Goal: Task Accomplishment & Management: Complete application form

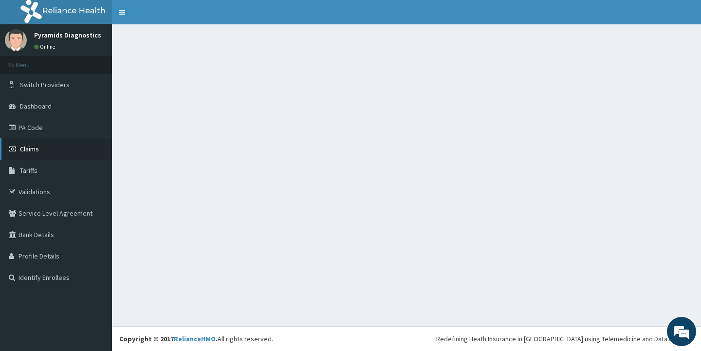
click at [31, 145] on span "Claims" at bounding box center [29, 149] width 19 height 9
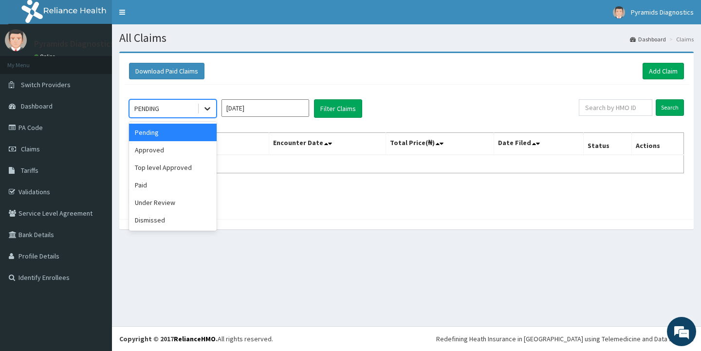
click at [206, 110] on icon at bounding box center [207, 109] width 10 height 10
click at [148, 187] on div "Paid" at bounding box center [173, 185] width 88 height 18
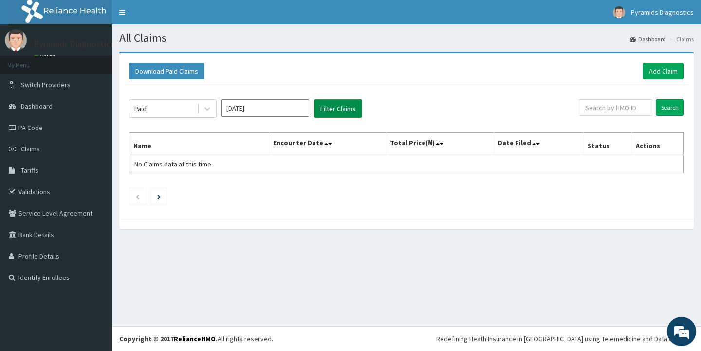
click at [327, 112] on button "Filter Claims" at bounding box center [338, 108] width 48 height 18
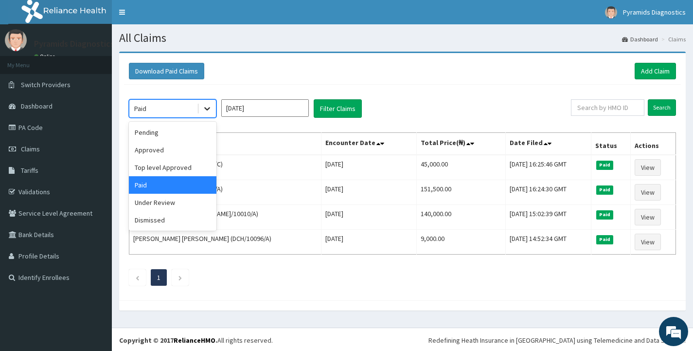
click at [210, 109] on icon at bounding box center [207, 109] width 10 height 10
click at [160, 203] on div "Under Review" at bounding box center [173, 203] width 88 height 18
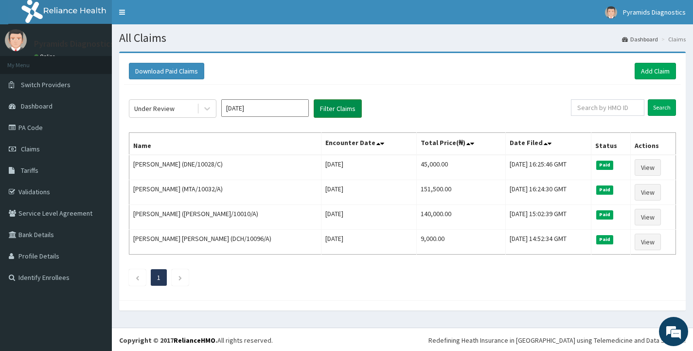
click at [336, 111] on button "Filter Claims" at bounding box center [338, 108] width 48 height 18
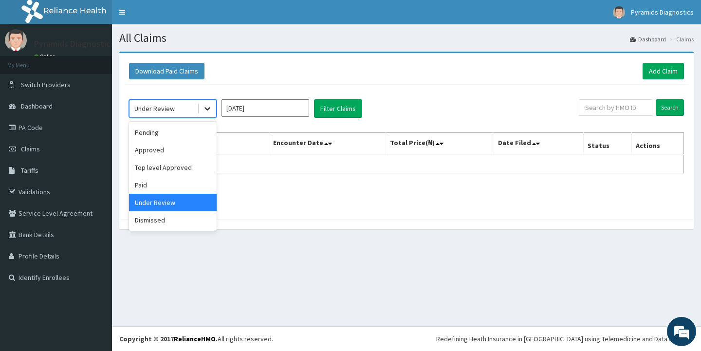
click at [209, 108] on icon at bounding box center [207, 109] width 6 height 3
click at [152, 168] on div "Top level Approved" at bounding box center [173, 168] width 88 height 18
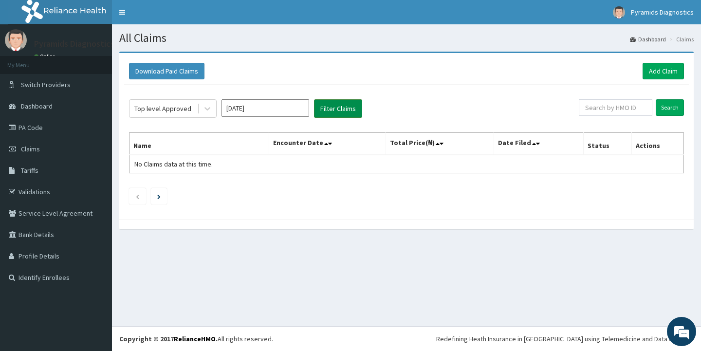
click at [354, 109] on button "Filter Claims" at bounding box center [338, 108] width 48 height 18
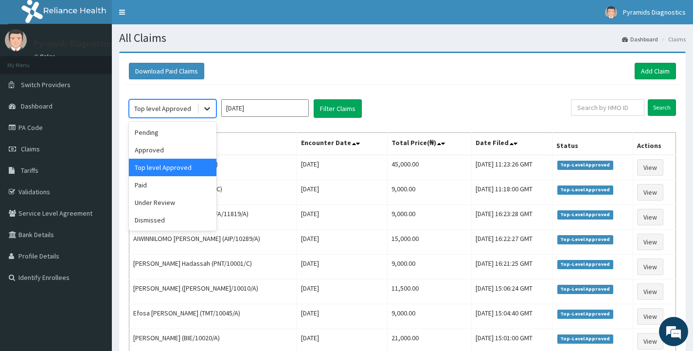
click at [208, 109] on icon at bounding box center [207, 109] width 6 height 3
click at [264, 107] on input "Aug 2025" at bounding box center [265, 108] width 88 height 18
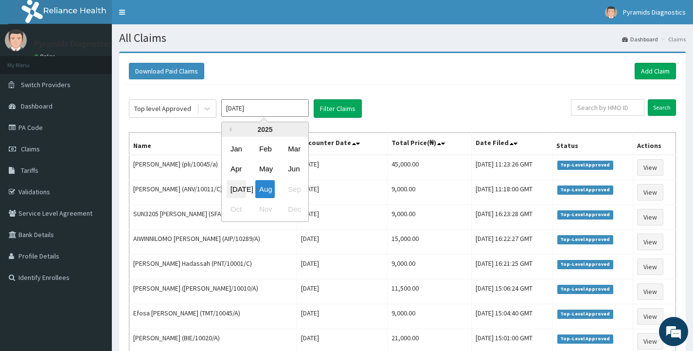
click at [240, 188] on div "Jul" at bounding box center [236, 189] width 19 height 18
type input "Jul 2025"
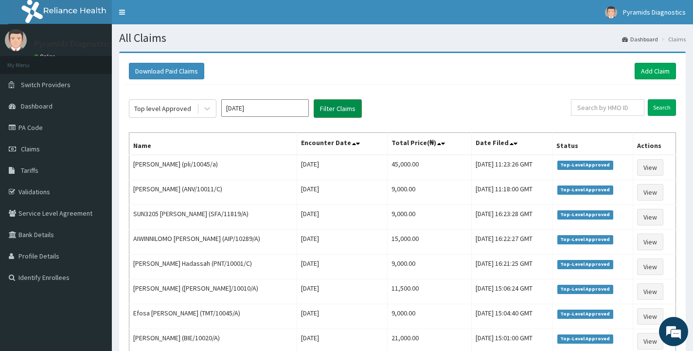
click at [333, 110] on button "Filter Claims" at bounding box center [338, 108] width 48 height 18
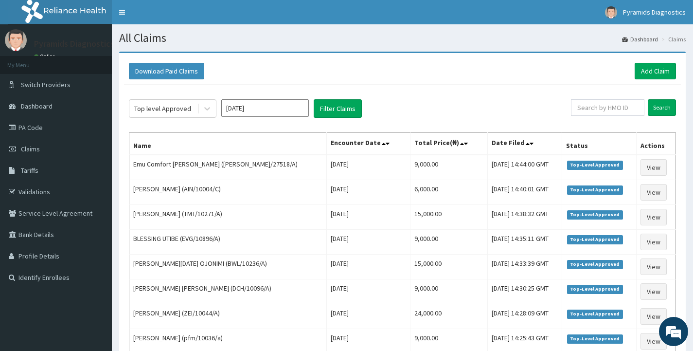
click at [646, 42] on link "Dashboard" at bounding box center [640, 39] width 36 height 8
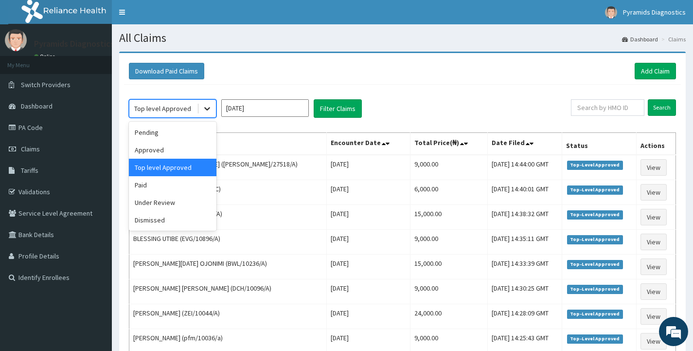
click at [204, 107] on icon at bounding box center [207, 109] width 10 height 10
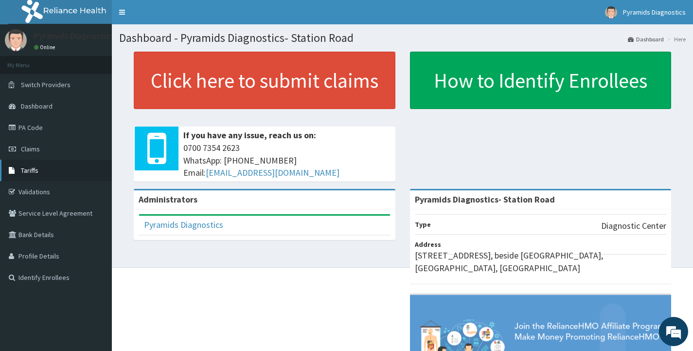
click at [29, 164] on link "Tariffs" at bounding box center [56, 170] width 112 height 21
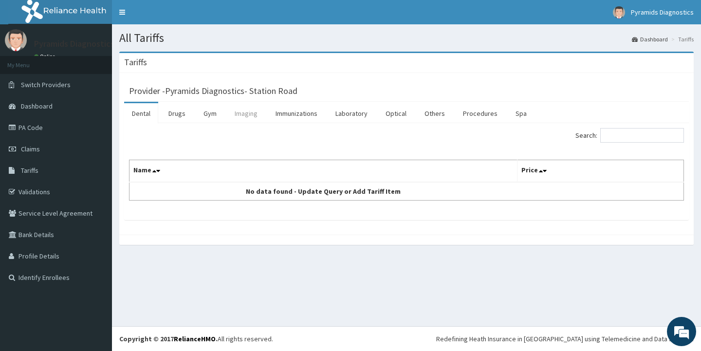
click at [244, 115] on link "Imaging" at bounding box center [246, 113] width 38 height 20
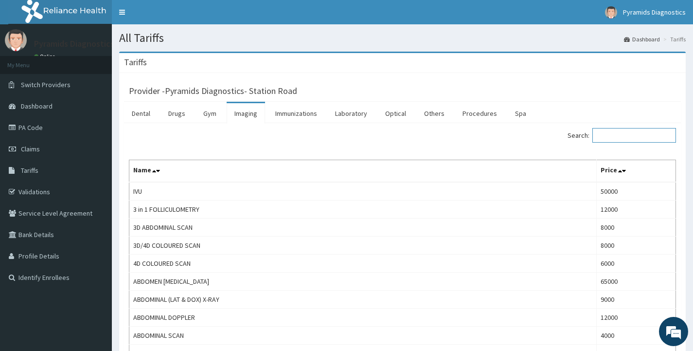
click at [617, 136] on input "Search:" at bounding box center [635, 135] width 84 height 15
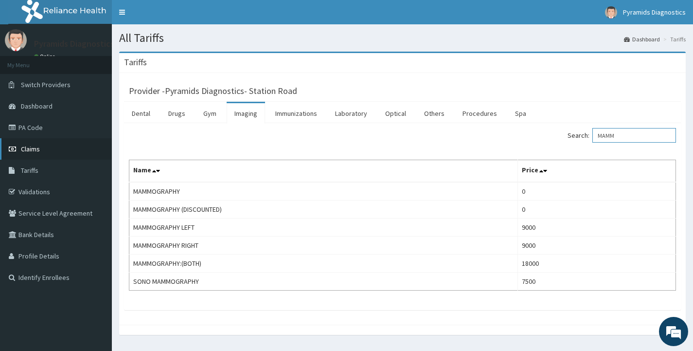
type input "MAMM"
click at [39, 152] on span "Claims" at bounding box center [30, 149] width 19 height 9
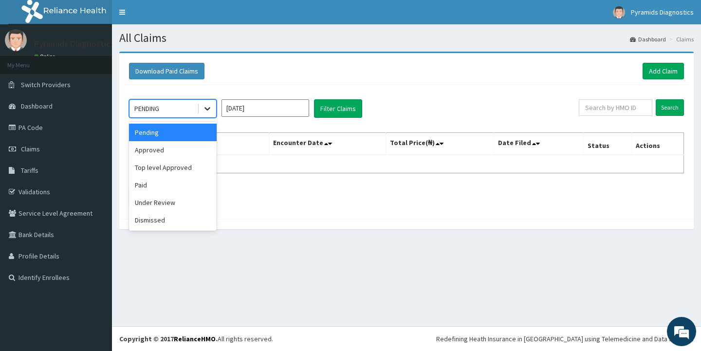
click at [208, 110] on icon at bounding box center [207, 109] width 10 height 10
click at [173, 187] on div "Paid" at bounding box center [173, 185] width 88 height 18
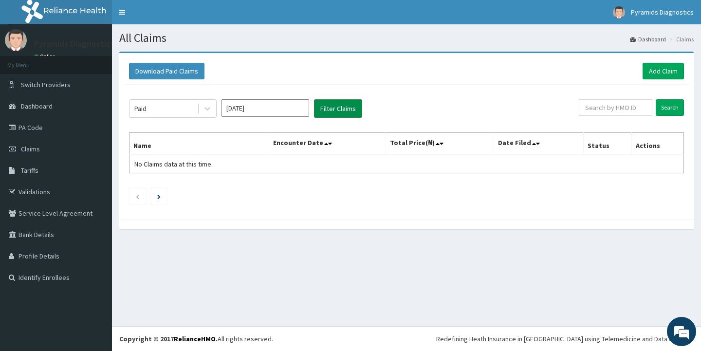
click at [351, 106] on button "Filter Claims" at bounding box center [338, 108] width 48 height 18
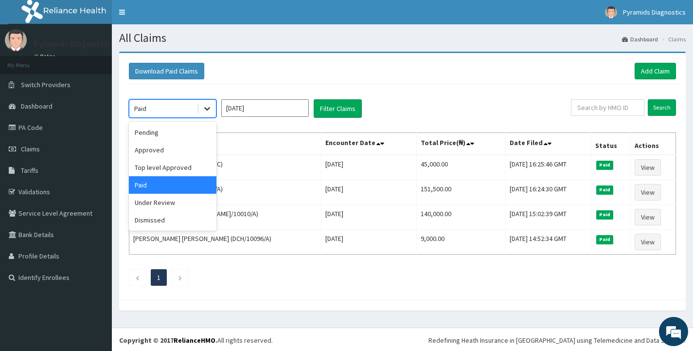
click at [207, 107] on icon at bounding box center [207, 109] width 10 height 10
click at [171, 165] on div "Top level Approved" at bounding box center [173, 168] width 88 height 18
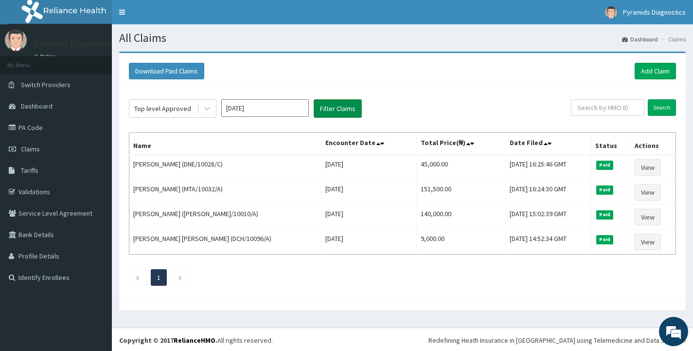
click at [350, 106] on button "Filter Claims" at bounding box center [338, 108] width 48 height 18
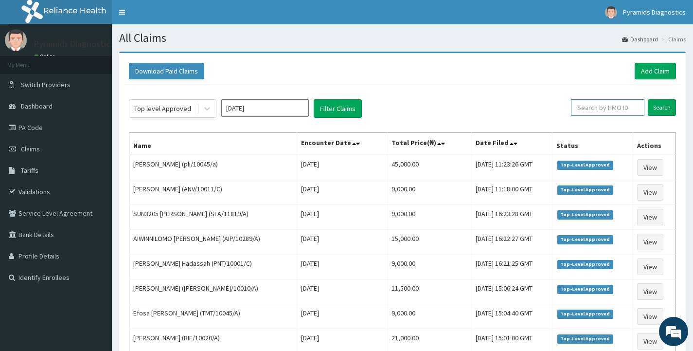
click at [601, 104] on input "text" at bounding box center [607, 107] width 73 height 17
paste input "Dne/10028/a"
type input "Dne/10028/a"
click at [663, 109] on input "Search" at bounding box center [662, 107] width 28 height 17
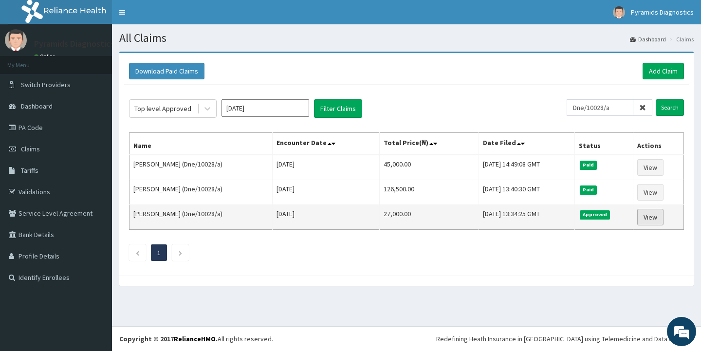
click at [660, 217] on link "View" at bounding box center [650, 217] width 26 height 17
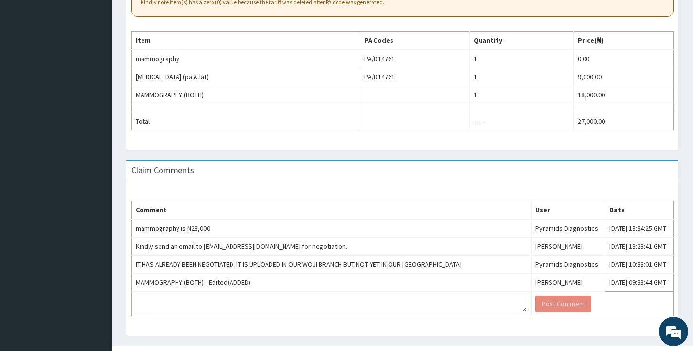
scroll to position [340, 0]
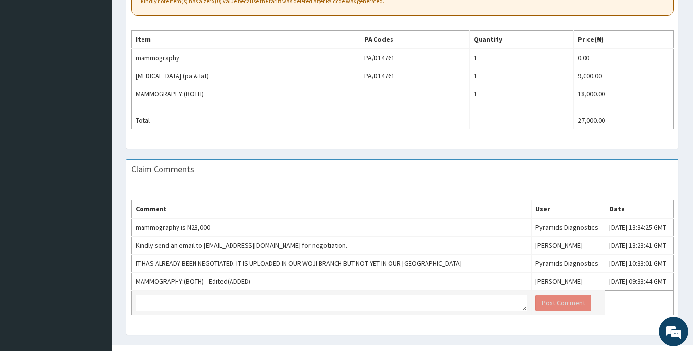
click at [210, 302] on textarea at bounding box center [332, 302] width 392 height 17
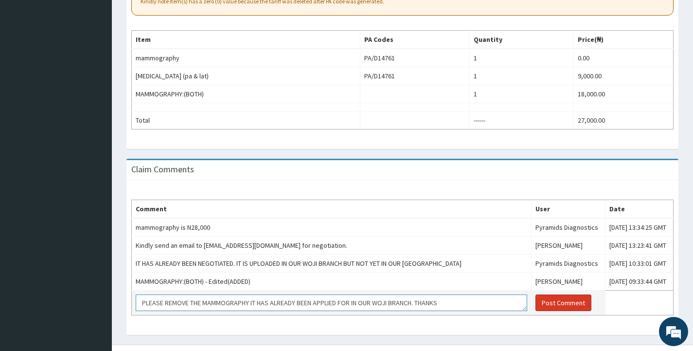
type textarea "PLEASE REMOVE THE MAMMOGRAPHY IT HAS ALREADY BEEN APPLIED FOR IN OUR WOJI BRANC…"
click at [536, 303] on button "Post Comment" at bounding box center [564, 302] width 56 height 17
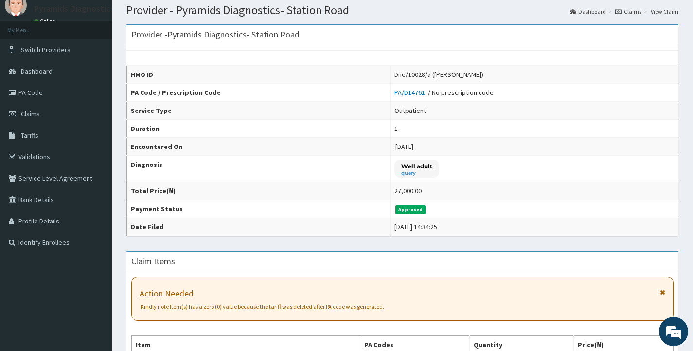
scroll to position [0, 0]
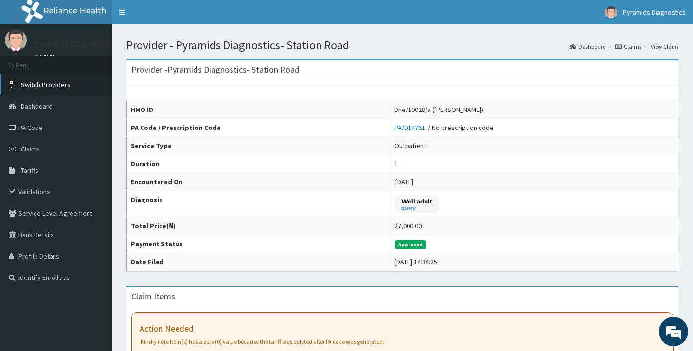
click at [64, 82] on span "Switch Providers" at bounding box center [46, 84] width 50 height 9
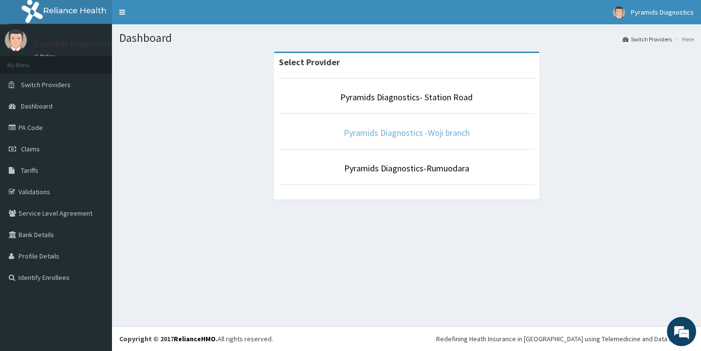
click at [407, 129] on link "Pyramids Diagnostics -Woji branch" at bounding box center [407, 132] width 126 height 11
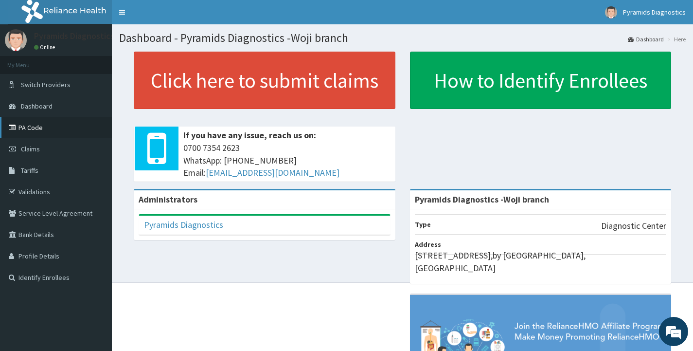
click at [38, 126] on link "PA Code" at bounding box center [56, 127] width 112 height 21
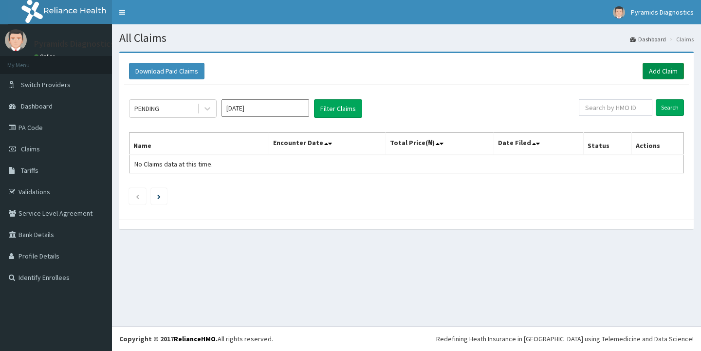
click at [655, 73] on link "Add Claim" at bounding box center [662, 71] width 41 height 17
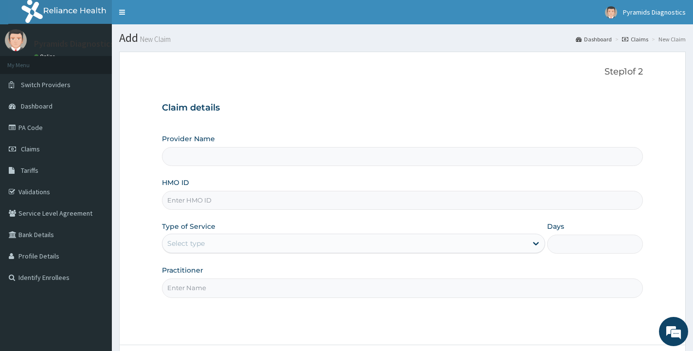
click at [199, 199] on input "HMO ID" at bounding box center [402, 200] width 481 height 19
type input "Pyramids Diagnostics -Woji branch"
paste input "Dne/10028/a Approved PA/737E0F"
click at [206, 199] on input "Dne/10028/a Approved PA/737E0F" at bounding box center [402, 200] width 481 height 19
type input "Dne/10028/a"
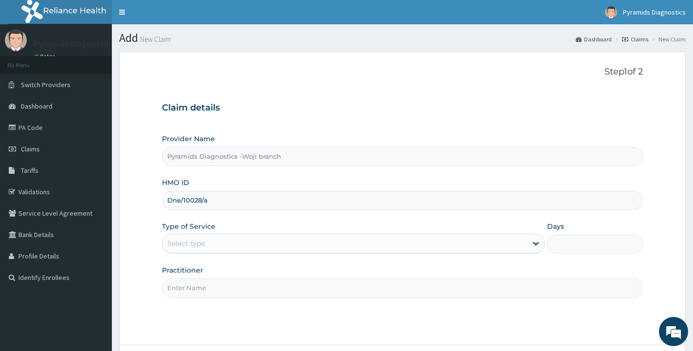
click at [188, 246] on div "Select type" at bounding box center [185, 243] width 37 height 10
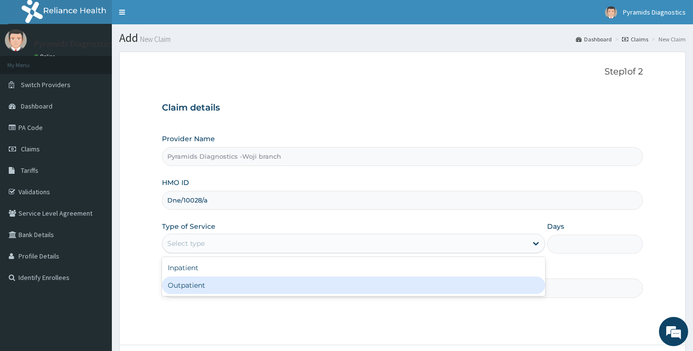
click at [181, 285] on div "Outpatient" at bounding box center [353, 285] width 383 height 18
type input "1"
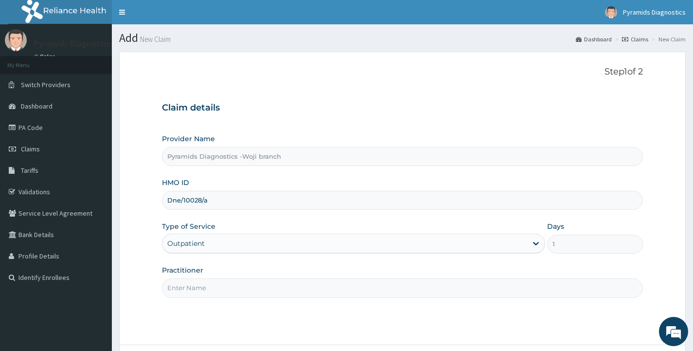
click at [181, 288] on input "Practitioner" at bounding box center [402, 287] width 481 height 19
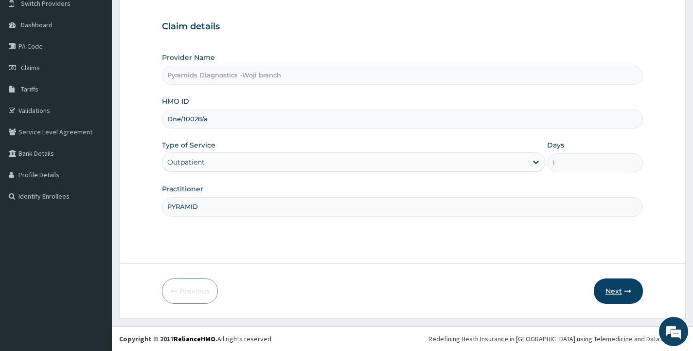
type input "PYRAMID"
click at [616, 291] on button "Next" at bounding box center [618, 290] width 49 height 25
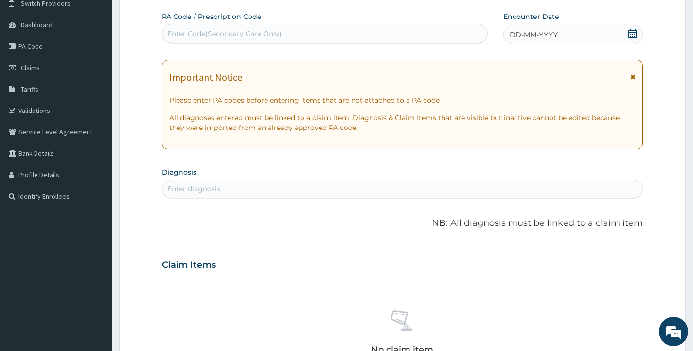
click at [238, 28] on div "Enter Code(Secondary Care Only)" at bounding box center [325, 34] width 325 height 16
paste input "DNE/10028/A APPROVED PA/737E0F"
click at [255, 33] on input "DNE/10028/A APPROVED PA/737E0F" at bounding box center [230, 34] width 126 height 10
type input "PA/737E0F"
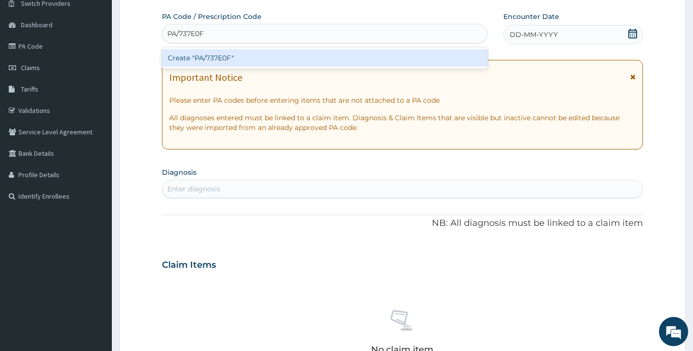
click at [230, 57] on div "Create "PA/737E0F"" at bounding box center [325, 58] width 326 height 18
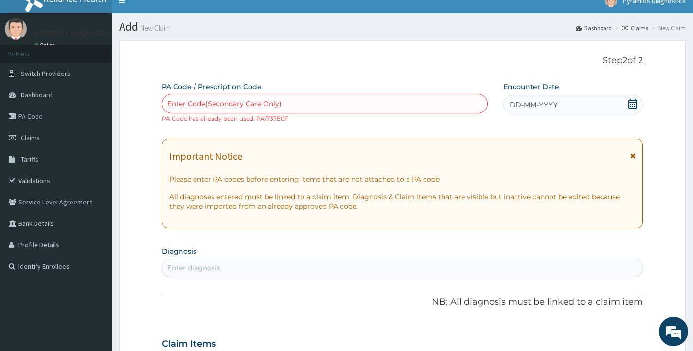
scroll to position [0, 0]
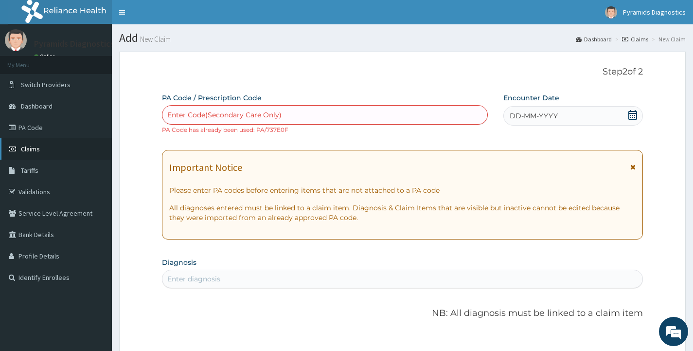
click at [47, 148] on link "Claims" at bounding box center [56, 148] width 112 height 21
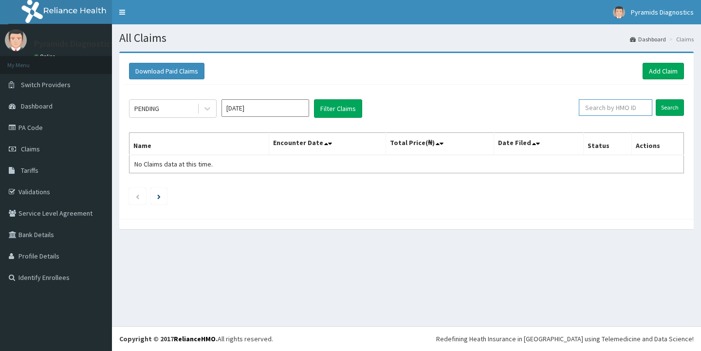
click at [622, 109] on input "text" at bounding box center [615, 107] width 73 height 17
paste input "Dne/10028/a Approved PA/737E0F"
drag, startPoint x: 590, startPoint y: 107, endPoint x: 599, endPoint y: 107, distance: 8.8
click at [590, 107] on input "Dne/10028/a Approved PA/737E0F" at bounding box center [599, 107] width 67 height 17
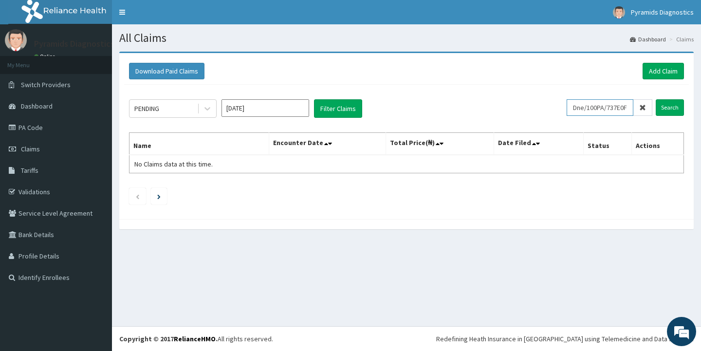
scroll to position [0, 0]
type input "PA/737E0F"
click at [663, 107] on input "Search" at bounding box center [669, 107] width 28 height 17
click at [668, 107] on input "Search" at bounding box center [669, 107] width 28 height 17
drag, startPoint x: 615, startPoint y: 108, endPoint x: 559, endPoint y: 110, distance: 56.0
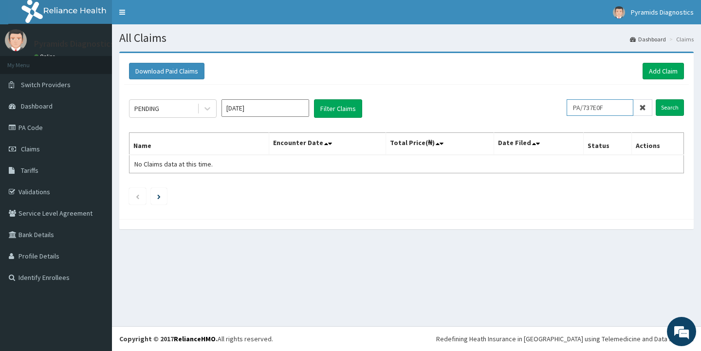
click at [559, 110] on div "PENDING Aug 2025 Filter Claims PA/737E0F Search" at bounding box center [406, 108] width 555 height 18
click at [46, 84] on span "Switch Providers" at bounding box center [46, 84] width 50 height 9
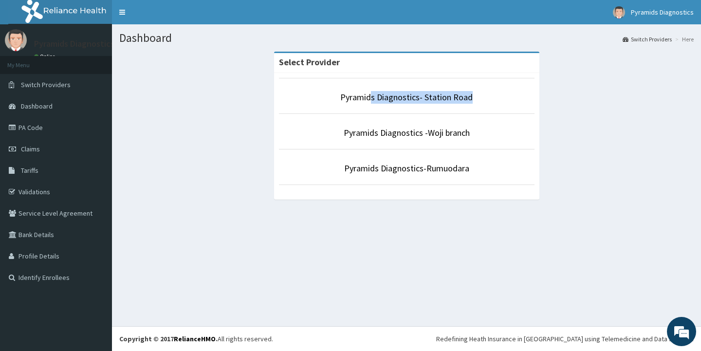
drag, startPoint x: 458, startPoint y: 89, endPoint x: 487, endPoint y: 105, distance: 33.3
click at [489, 104] on li "Pyramids Diagnostics- Station Road" at bounding box center [406, 96] width 255 height 36
click at [399, 97] on link "Pyramids Diagnostics- Station Road" at bounding box center [406, 96] width 132 height 11
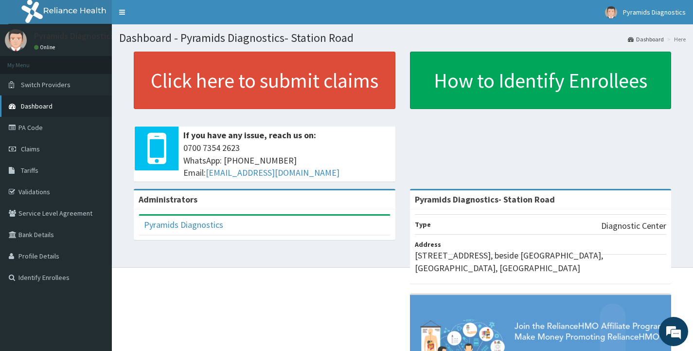
click at [42, 106] on span "Dashboard" at bounding box center [37, 106] width 32 height 9
click at [25, 145] on span "Claims" at bounding box center [30, 149] width 19 height 9
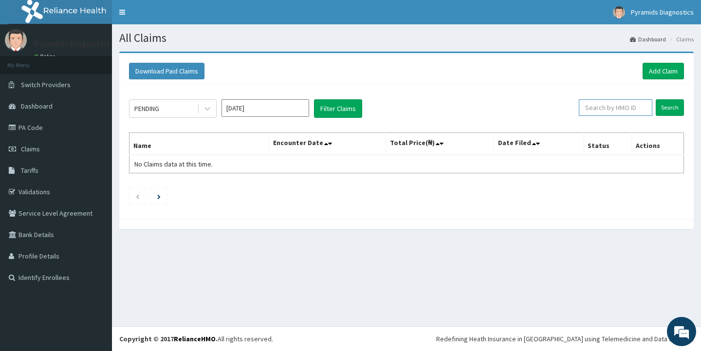
click at [616, 107] on input "text" at bounding box center [615, 107] width 73 height 17
paste input "Dne/10028/a Approved PA/737E0F"
click at [585, 110] on input "Dne/10028/a Approved PA/737E0F" at bounding box center [599, 107] width 67 height 17
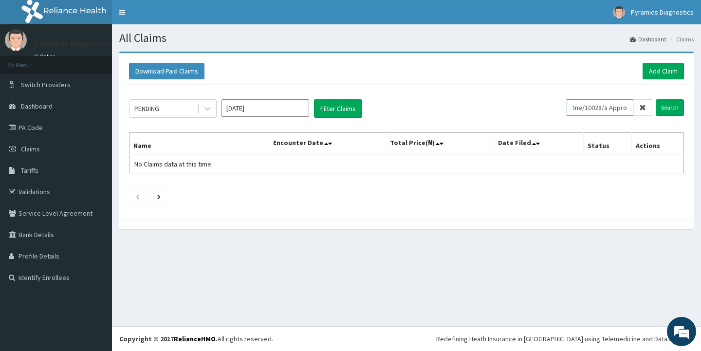
click at [609, 107] on input "Dne/10028/a Appro" at bounding box center [599, 107] width 67 height 17
type input "Dne/10028/a"
click at [676, 105] on input "Search" at bounding box center [669, 107] width 28 height 17
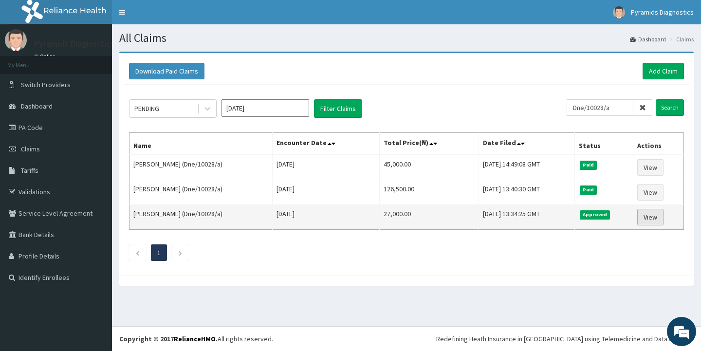
click at [654, 217] on link "View" at bounding box center [650, 217] width 26 height 17
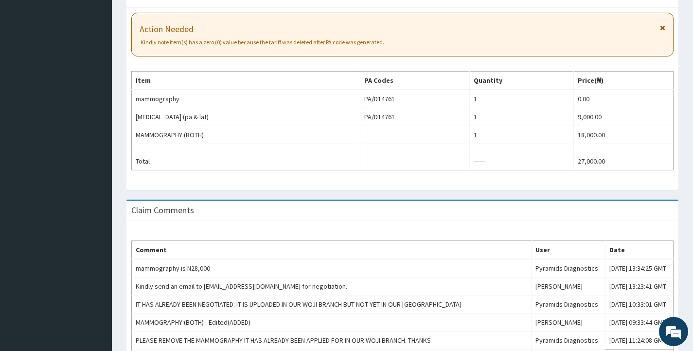
scroll to position [377, 0]
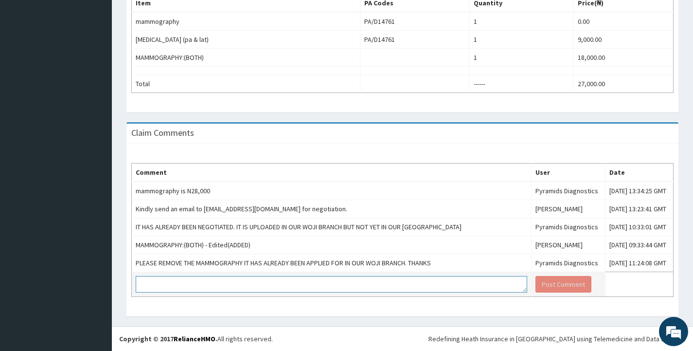
click at [148, 284] on textarea at bounding box center [332, 284] width 392 height 17
click at [241, 281] on textarea "OUR PRICE FOR MAMMOGRAPHY IS 28000" at bounding box center [332, 284] width 392 height 17
click at [243, 283] on textarea "OUR PRICE FOR MAMMOGRAPHY IS 28000" at bounding box center [332, 284] width 392 height 17
click at [253, 285] on textarea "OUR PRICE FOR MAMMOGRAPHY IS N28000" at bounding box center [332, 284] width 392 height 17
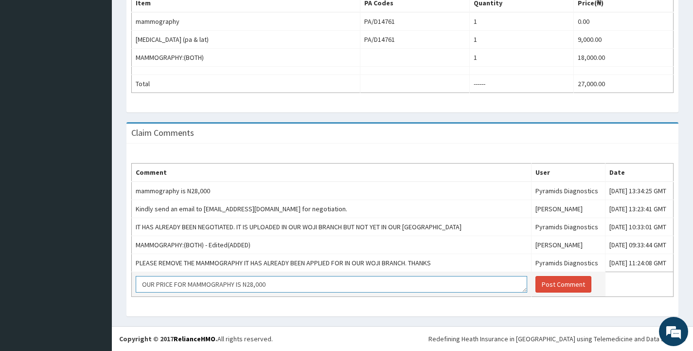
click at [267, 284] on textarea "OUR PRICE FOR MAMMOGRAPHY IS N28,000" at bounding box center [332, 284] width 392 height 17
type textarea "OUR PRICE FOR MAMMOGRAPHY IS N28,000. NOT 18,000"
click at [536, 284] on button "Post Comment" at bounding box center [564, 284] width 56 height 17
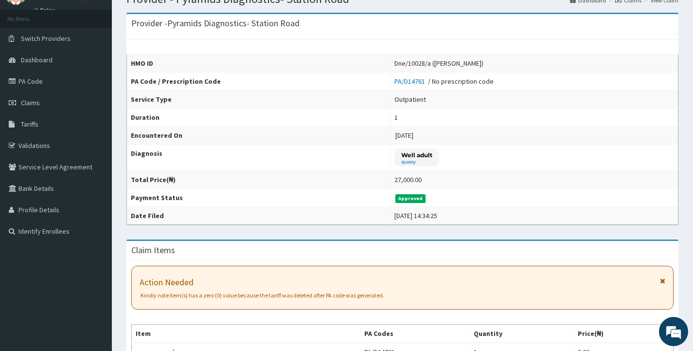
scroll to position [14, 0]
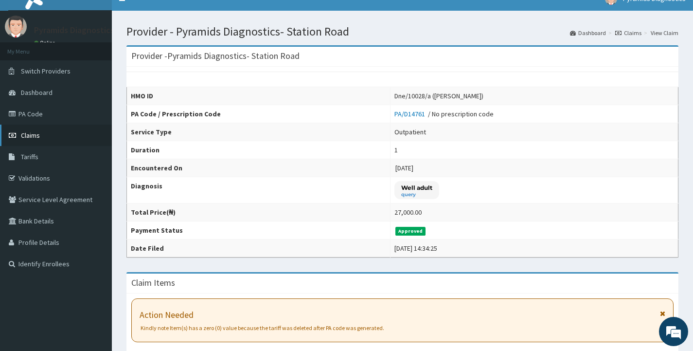
click at [27, 134] on span "Claims" at bounding box center [30, 135] width 19 height 9
click at [39, 71] on span "Switch Providers" at bounding box center [46, 71] width 50 height 9
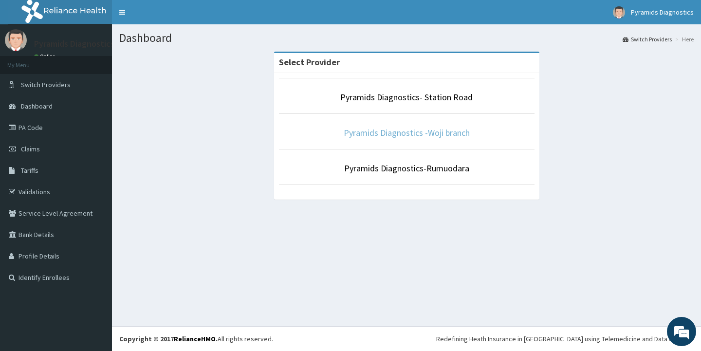
click at [403, 133] on link "Pyramids Diagnostics -Woji branch" at bounding box center [407, 132] width 126 height 11
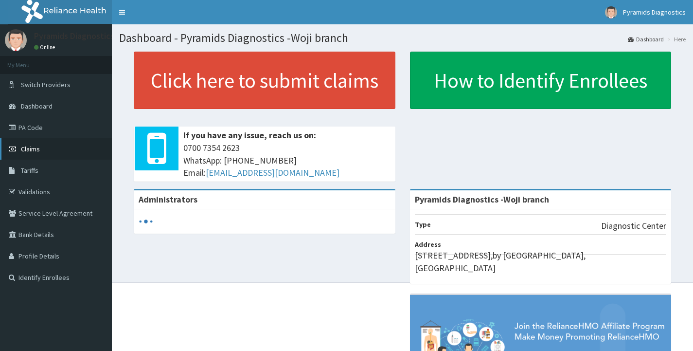
click at [24, 151] on span "Claims" at bounding box center [30, 149] width 19 height 9
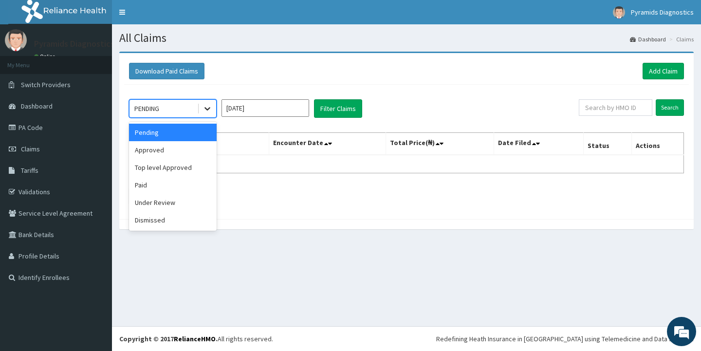
click at [203, 109] on icon at bounding box center [207, 109] width 10 height 10
click at [160, 186] on div "Paid" at bounding box center [173, 185] width 88 height 18
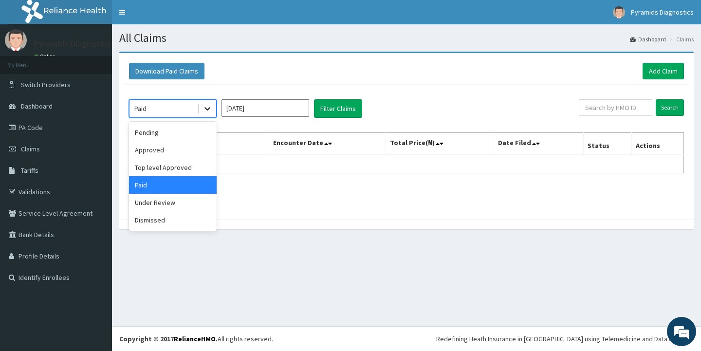
click at [208, 110] on icon at bounding box center [207, 109] width 10 height 10
click at [183, 165] on div "Top level Approved" at bounding box center [173, 168] width 88 height 18
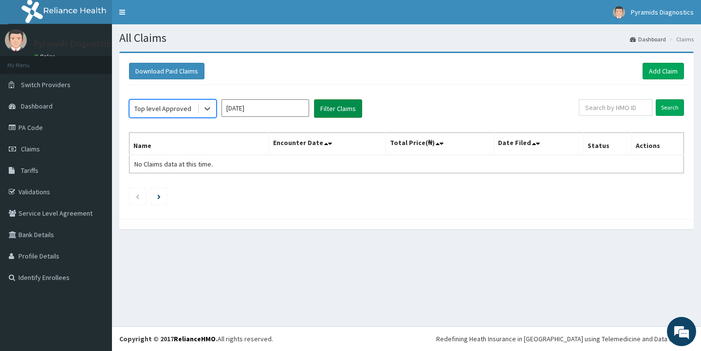
click at [340, 109] on button "Filter Claims" at bounding box center [338, 108] width 48 height 18
click at [339, 109] on button "Filter Claims" at bounding box center [338, 108] width 48 height 18
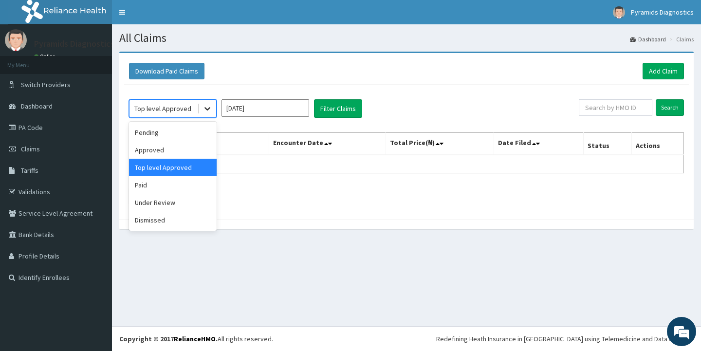
click at [204, 108] on icon at bounding box center [207, 109] width 10 height 10
click at [157, 152] on div "Approved" at bounding box center [173, 150] width 88 height 18
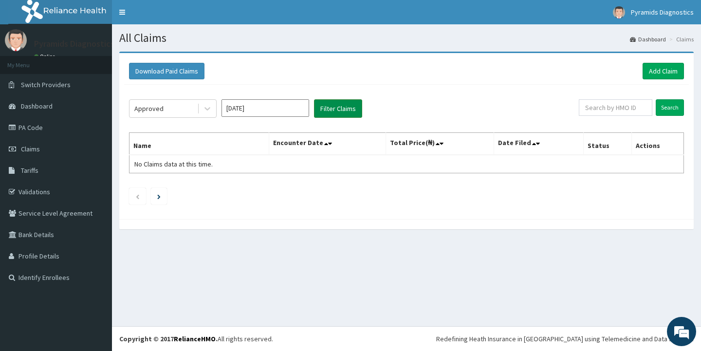
click at [333, 108] on button "Filter Claims" at bounding box center [338, 108] width 48 height 18
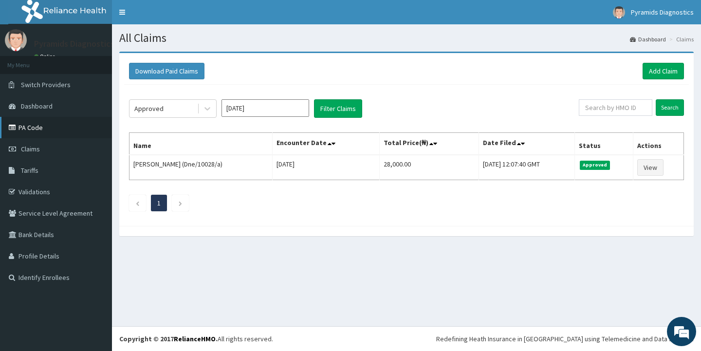
click at [34, 128] on link "PA Code" at bounding box center [56, 127] width 112 height 21
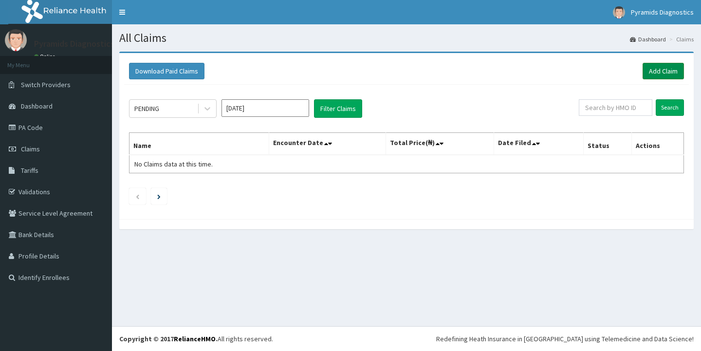
click at [651, 72] on link "Add Claim" at bounding box center [662, 71] width 41 height 17
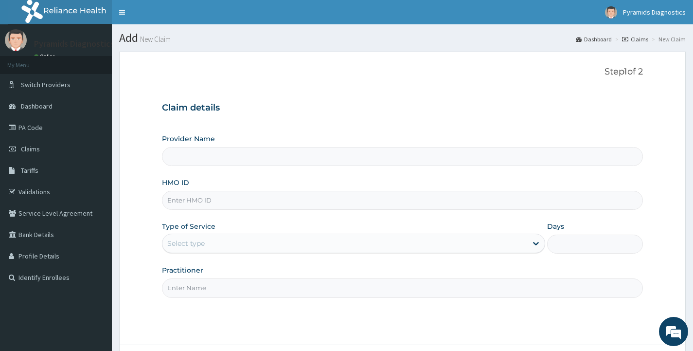
click at [212, 204] on input "HMO ID" at bounding box center [402, 200] width 481 height 19
type input "Pyramids Diagnostics -Woji branch"
paste input "ANZ/10003/A Approved PA/15D19D"
click at [209, 198] on input "ANZ/10003/A Approved PA/15D19D" at bounding box center [402, 200] width 481 height 19
type input "ANZ/10003/A"
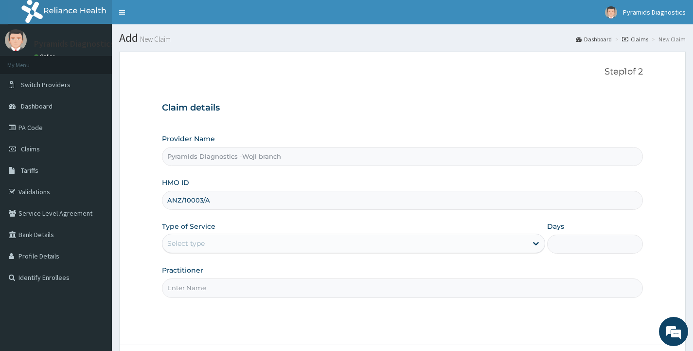
click at [202, 244] on div "Select type" at bounding box center [185, 243] width 37 height 10
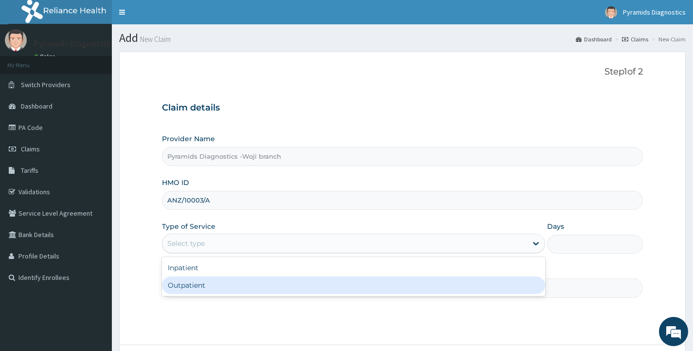
click at [193, 285] on div "Outpatient" at bounding box center [353, 285] width 383 height 18
type input "1"
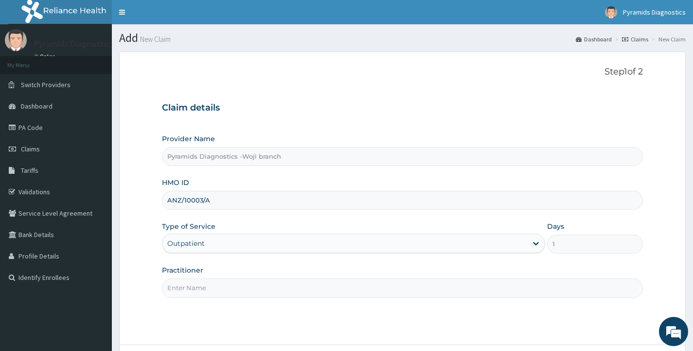
click at [193, 287] on input "Practitioner" at bounding box center [402, 287] width 481 height 19
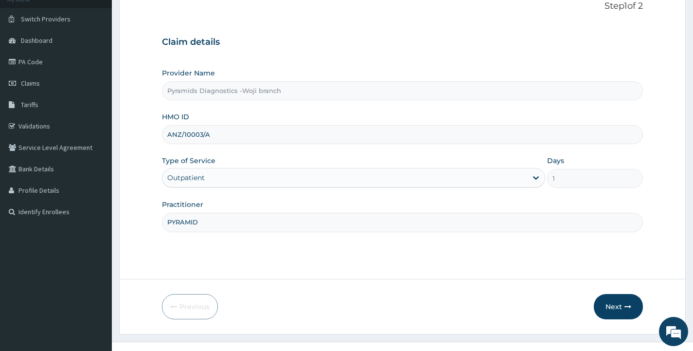
scroll to position [81, 0]
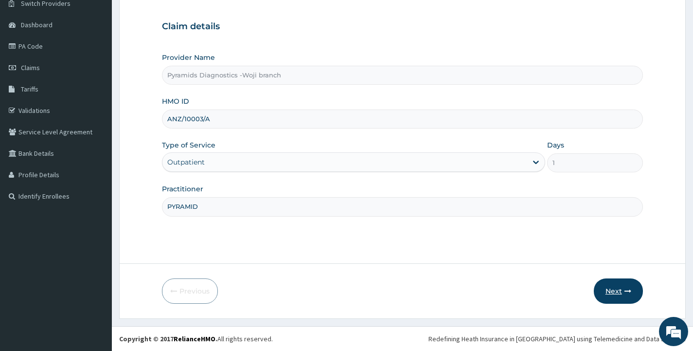
type input "PYRAMID"
click at [611, 291] on button "Next" at bounding box center [618, 290] width 49 height 25
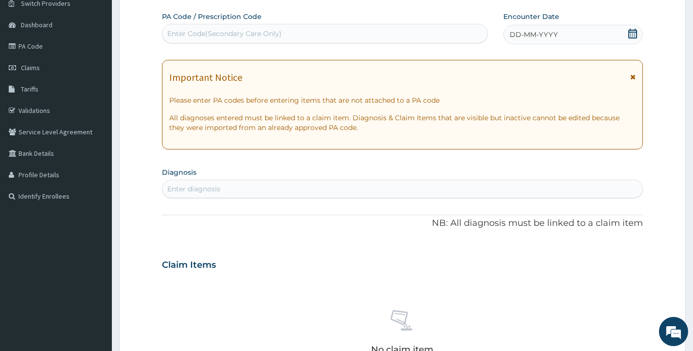
click at [187, 37] on div "Enter Code(Secondary Care Only)" at bounding box center [224, 34] width 114 height 10
paste input "ANZ/10003/A APPROVED PA/15D19D"
click at [254, 32] on input "ANZ/10003/A APPROVED PA/15D19D" at bounding box center [229, 34] width 125 height 10
type input "PA/15D19D"
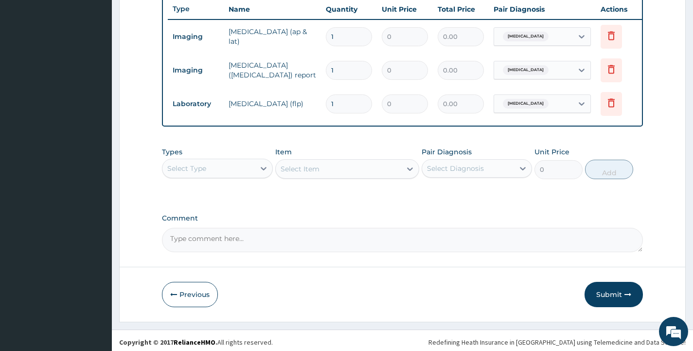
scroll to position [420, 0]
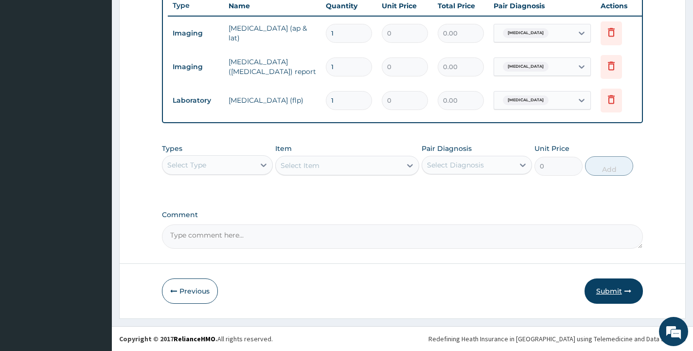
click at [604, 291] on button "Submit" at bounding box center [614, 290] width 58 height 25
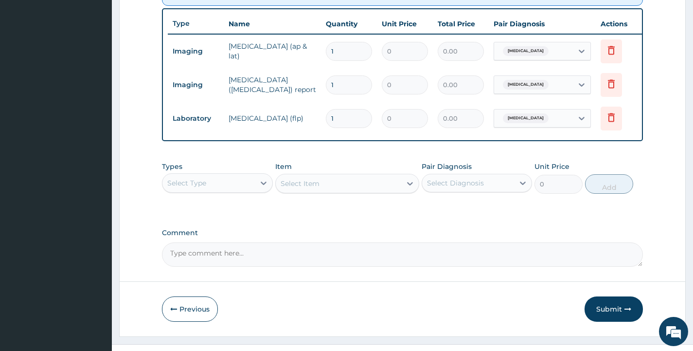
scroll to position [423, 0]
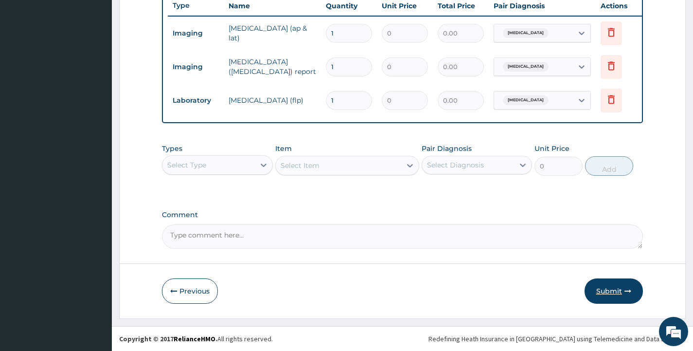
click at [613, 289] on button "Submit" at bounding box center [614, 290] width 58 height 25
click at [610, 288] on button "Submit" at bounding box center [614, 290] width 58 height 25
